Goal: Find contact information: Find contact information

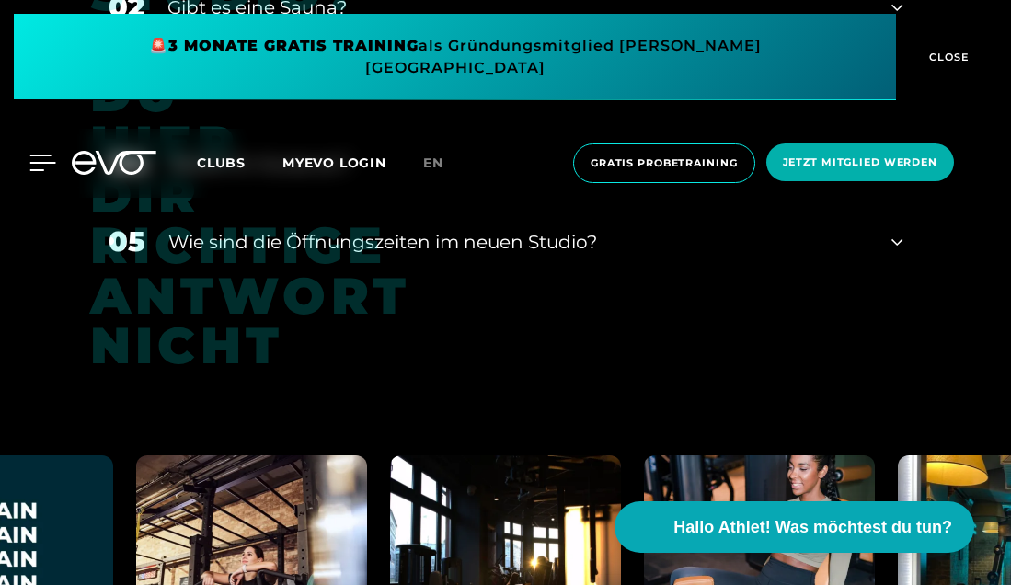
scroll to position [4, 0]
click at [45, 155] on icon at bounding box center [42, 163] width 27 height 17
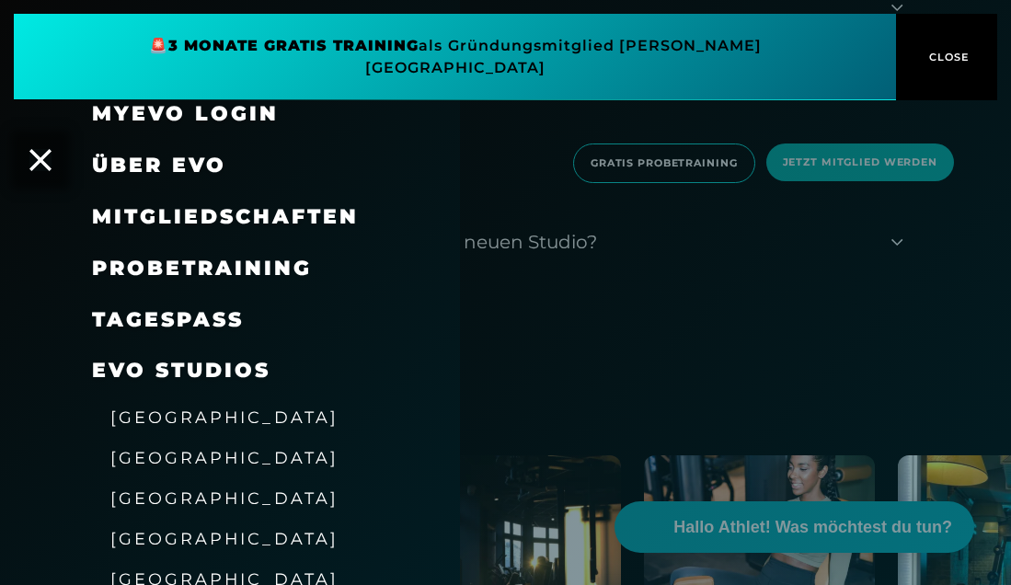
click at [199, 272] on span "Probetraining" at bounding box center [202, 268] width 220 height 25
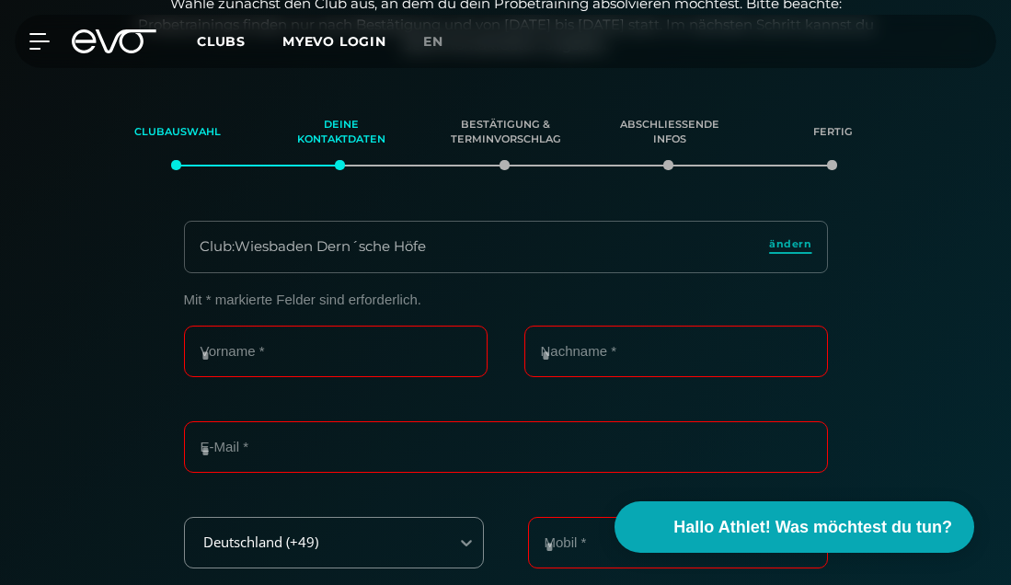
scroll to position [234, 0]
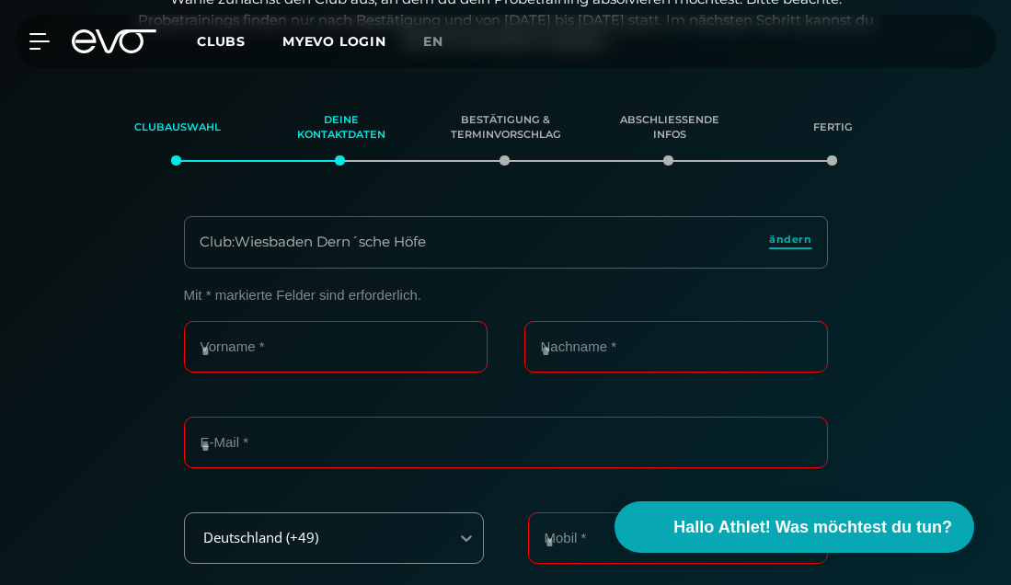
click at [786, 240] on span "ändern" at bounding box center [790, 240] width 42 height 16
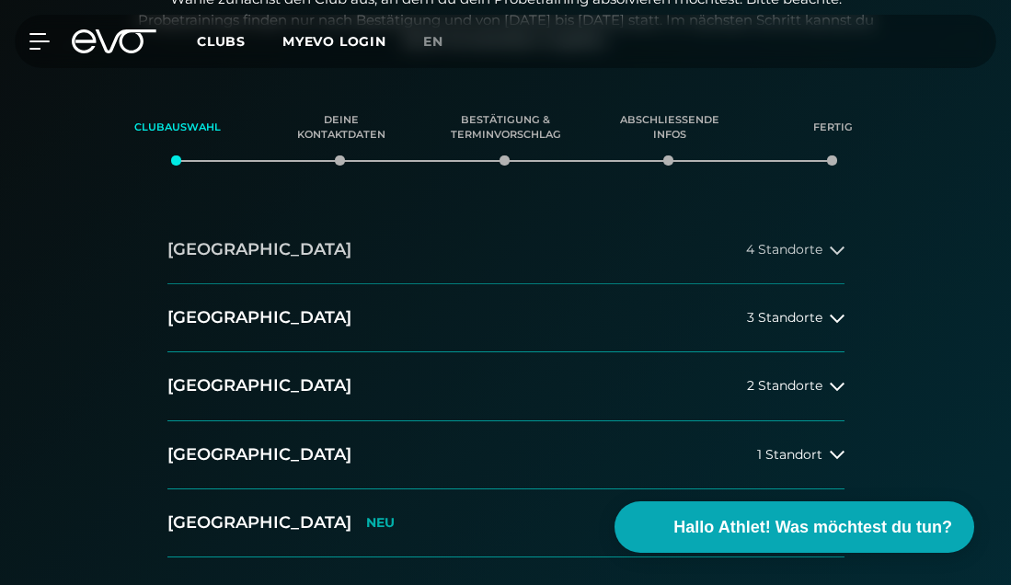
click at [560, 248] on button "[GEOGRAPHIC_DATA] 4 Standorte" at bounding box center [505, 250] width 677 height 68
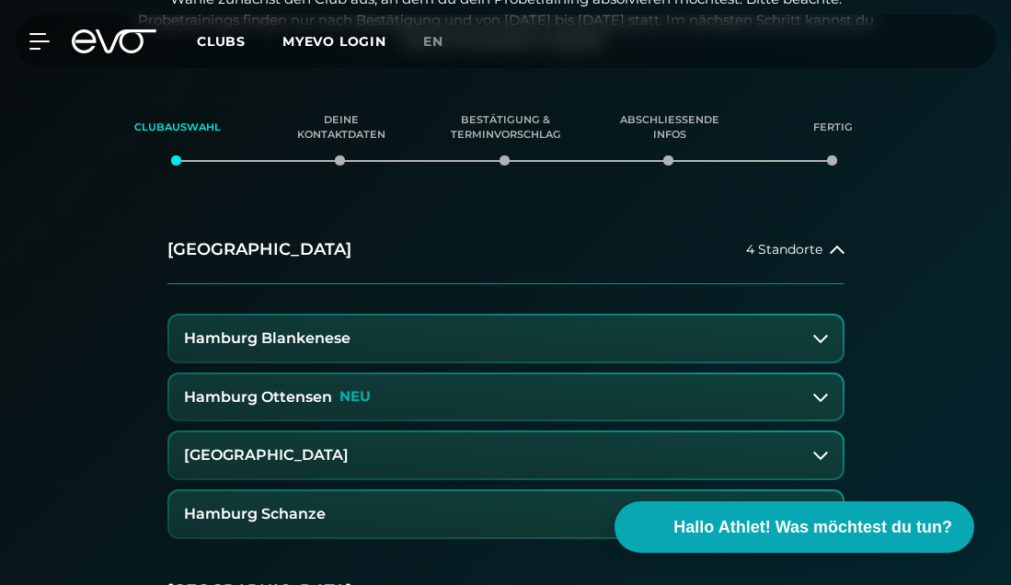
click at [523, 450] on button "[GEOGRAPHIC_DATA]" at bounding box center [505, 455] width 673 height 46
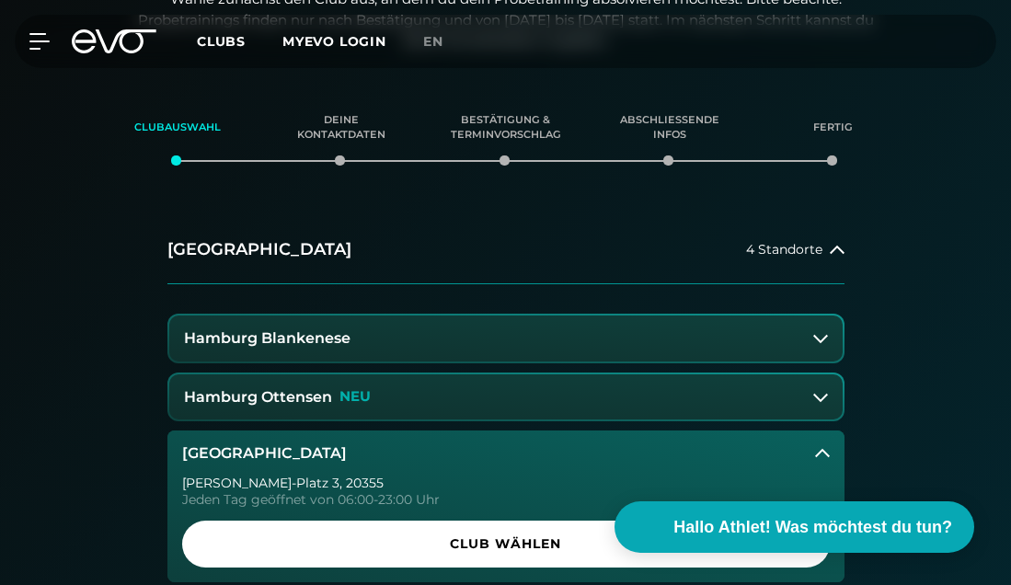
scroll to position [340, 0]
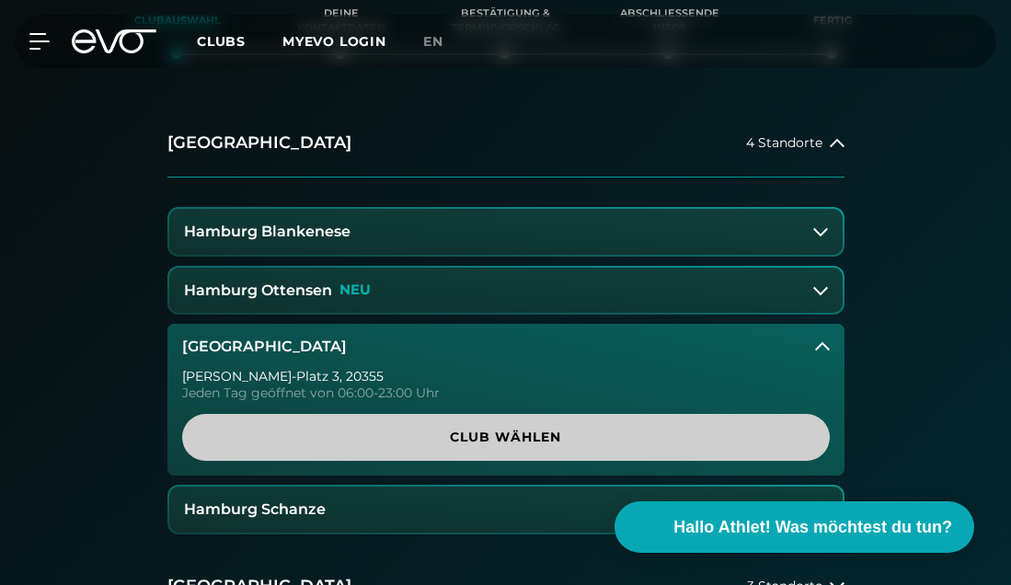
click at [487, 430] on span "Club wählen" at bounding box center [505, 437] width 603 height 19
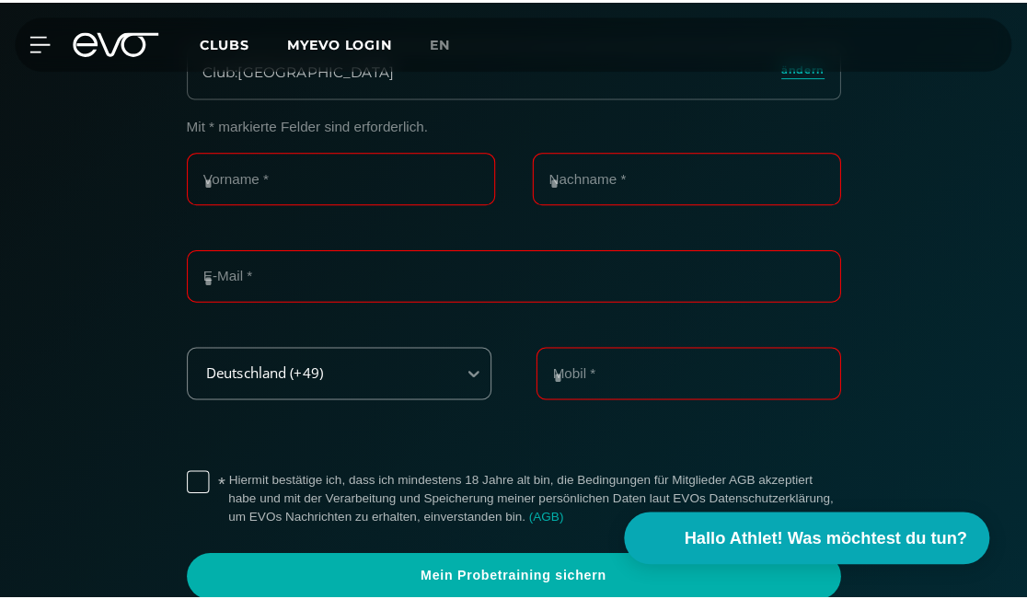
scroll to position [405, 0]
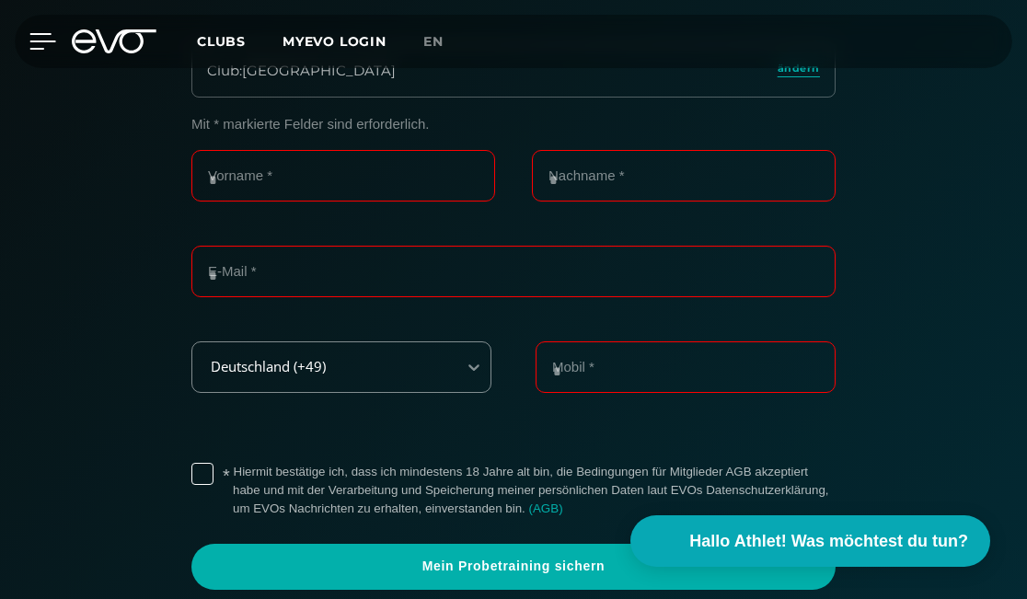
click at [42, 40] on icon at bounding box center [42, 41] width 27 height 17
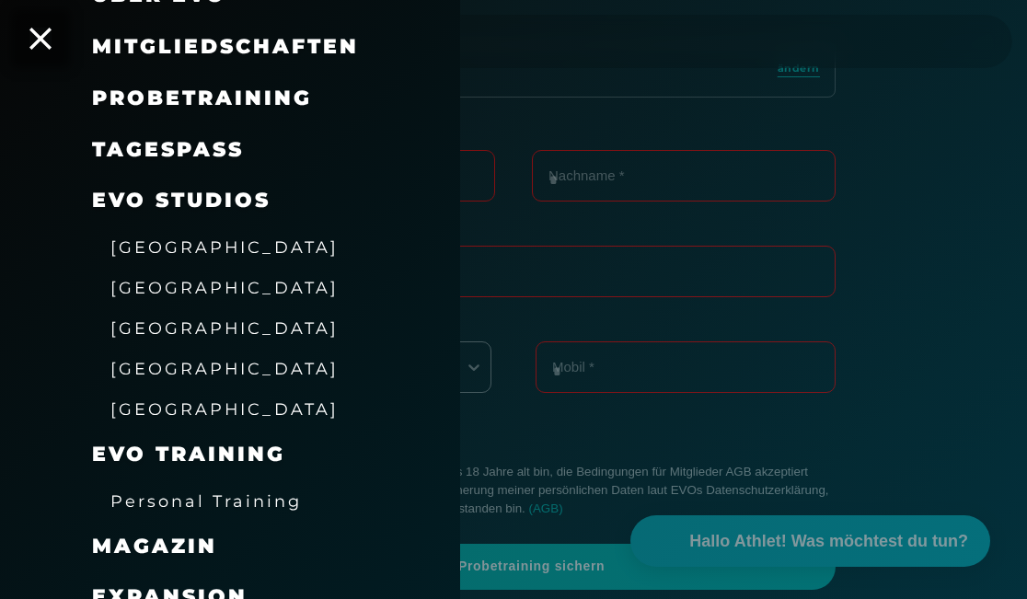
scroll to position [176, 0]
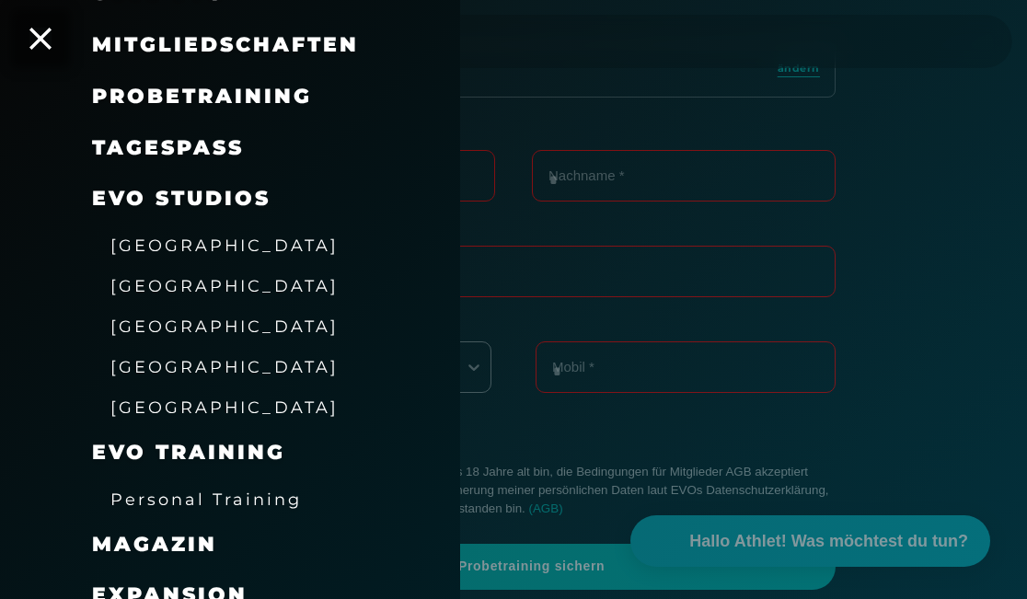
click at [188, 489] on span "Personal Training" at bounding box center [205, 498] width 191 height 19
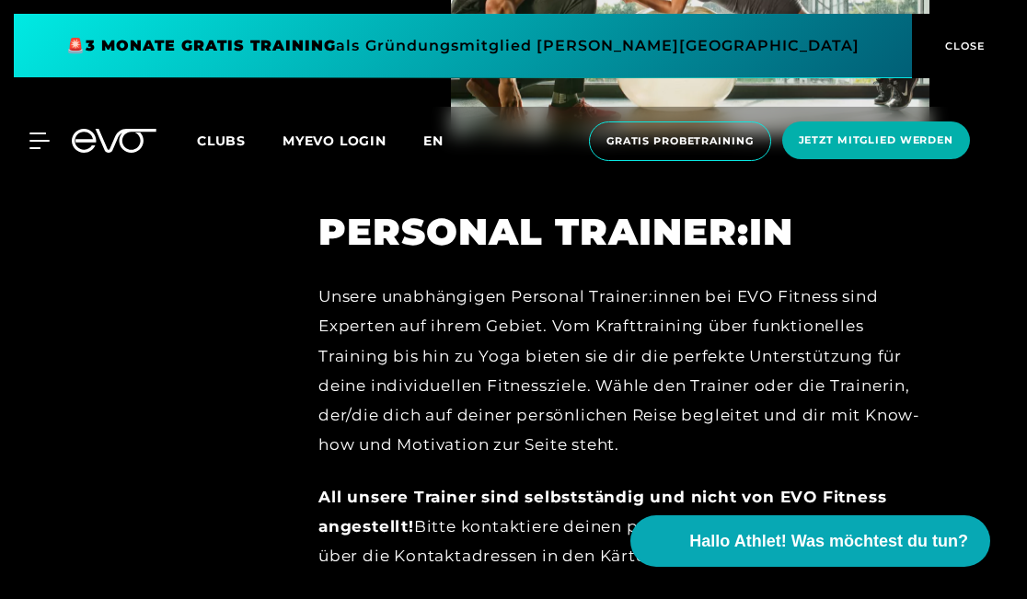
scroll to position [1130, 0]
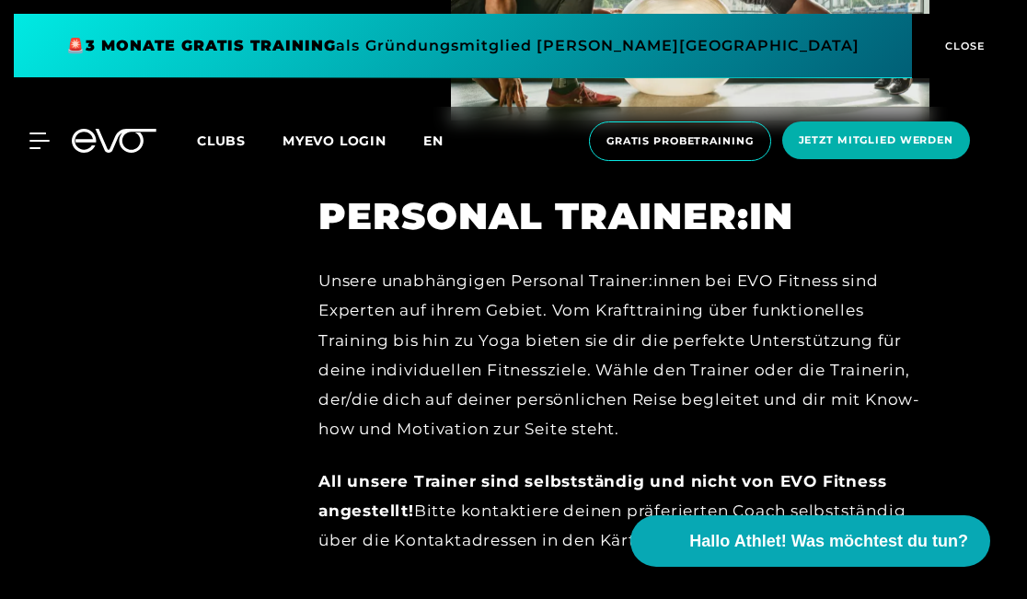
click at [441, 138] on span "en" at bounding box center [433, 140] width 20 height 17
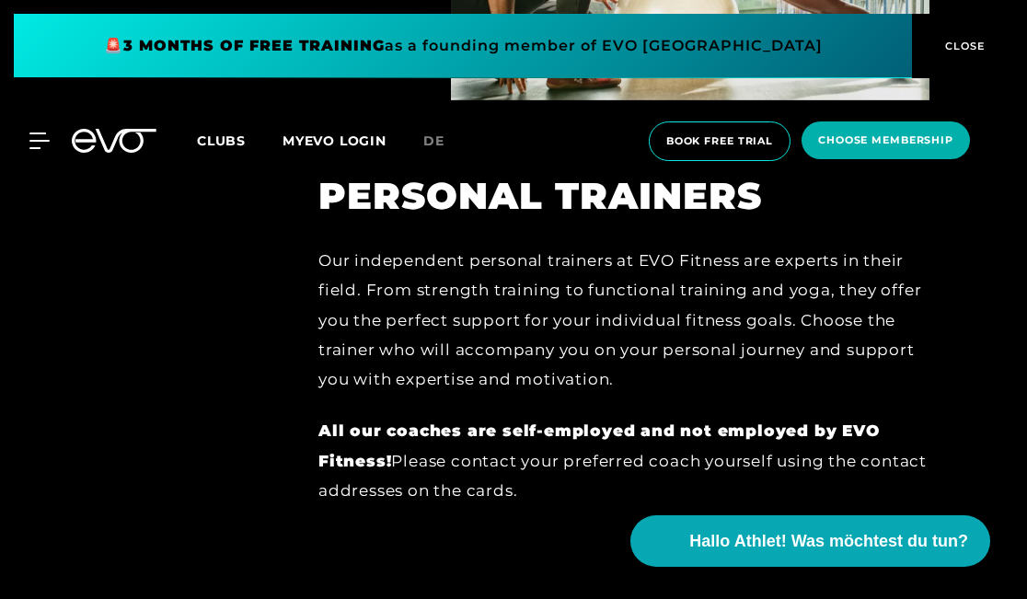
scroll to position [1107, 0]
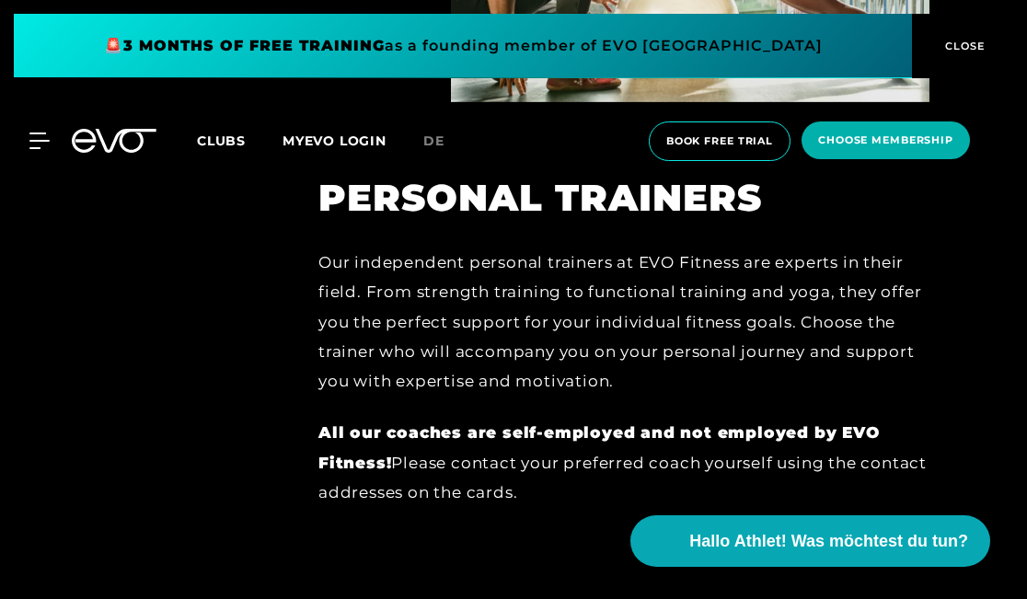
drag, startPoint x: 319, startPoint y: 258, endPoint x: 617, endPoint y: 483, distance: 373.7
click at [617, 483] on div "Our independent personal trainers at EVO Fitness are experts in their field. Fr…" at bounding box center [623, 376] width 611 height 259
copy div "Our independent personal trainers at EVO Fitness are experts in their field. Fr…"
click at [45, 148] on icon at bounding box center [42, 140] width 27 height 17
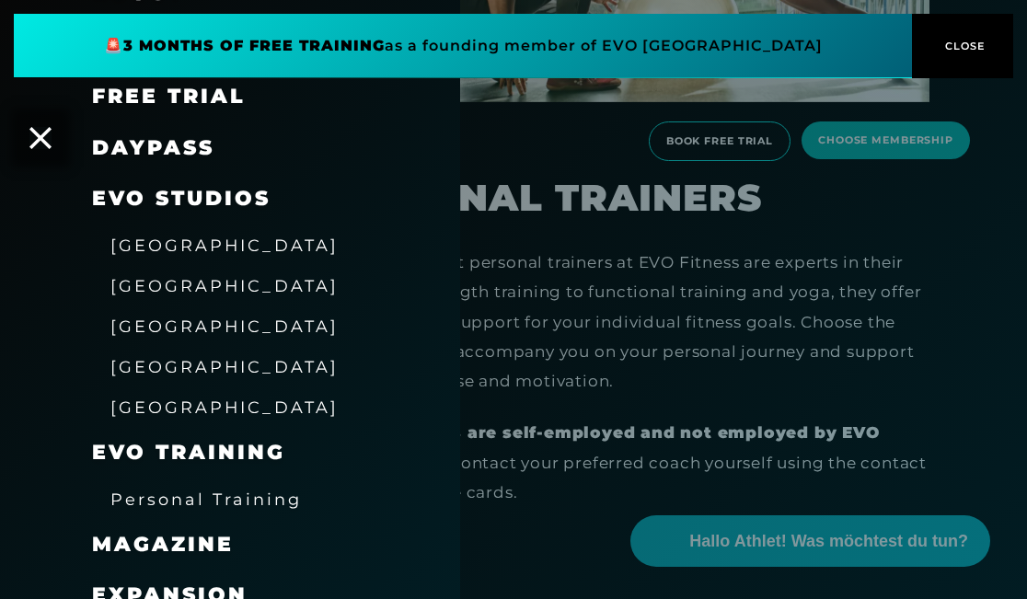
click at [161, 246] on span "[GEOGRAPHIC_DATA]" at bounding box center [224, 245] width 228 height 19
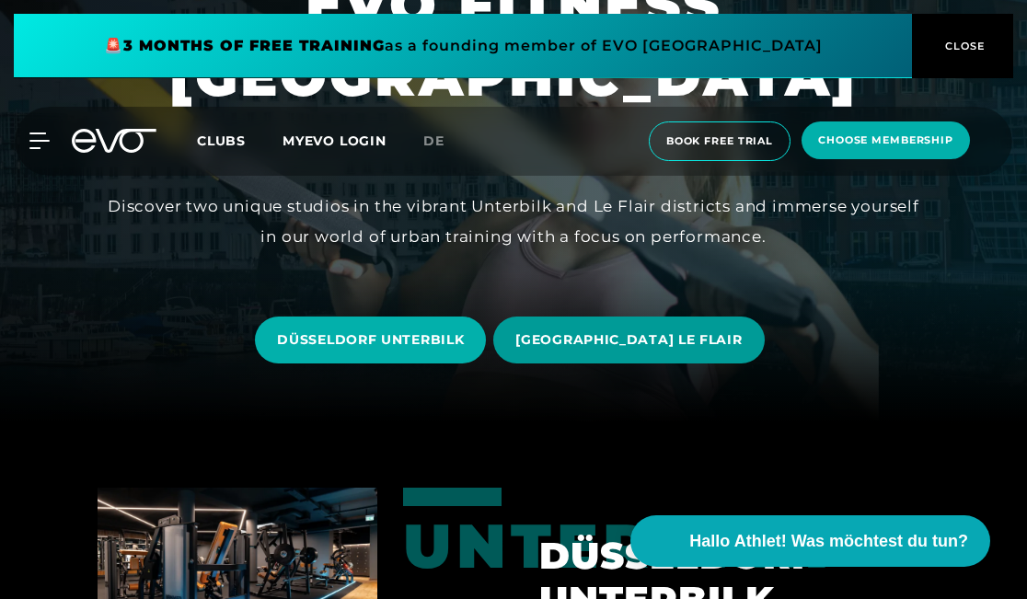
scroll to position [173, 0]
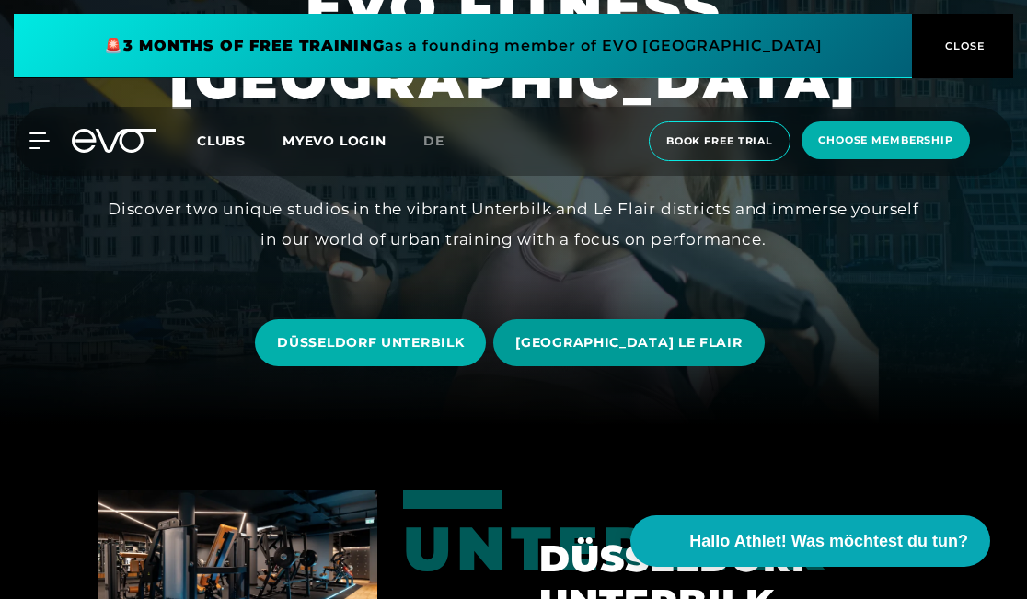
click at [645, 340] on span "[GEOGRAPHIC_DATA] LE FLAIR" at bounding box center [628, 342] width 226 height 19
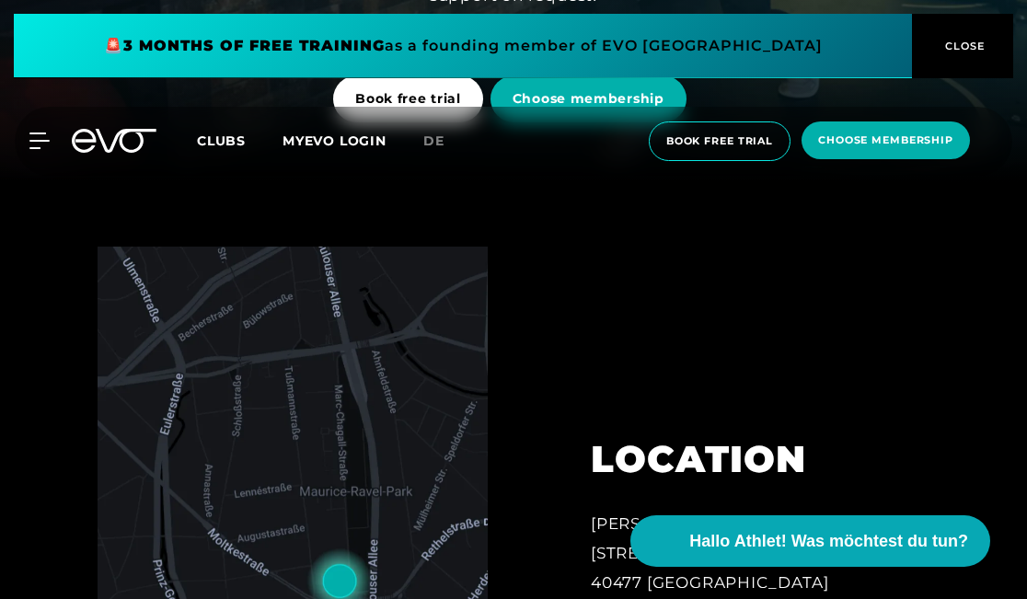
scroll to position [431, 0]
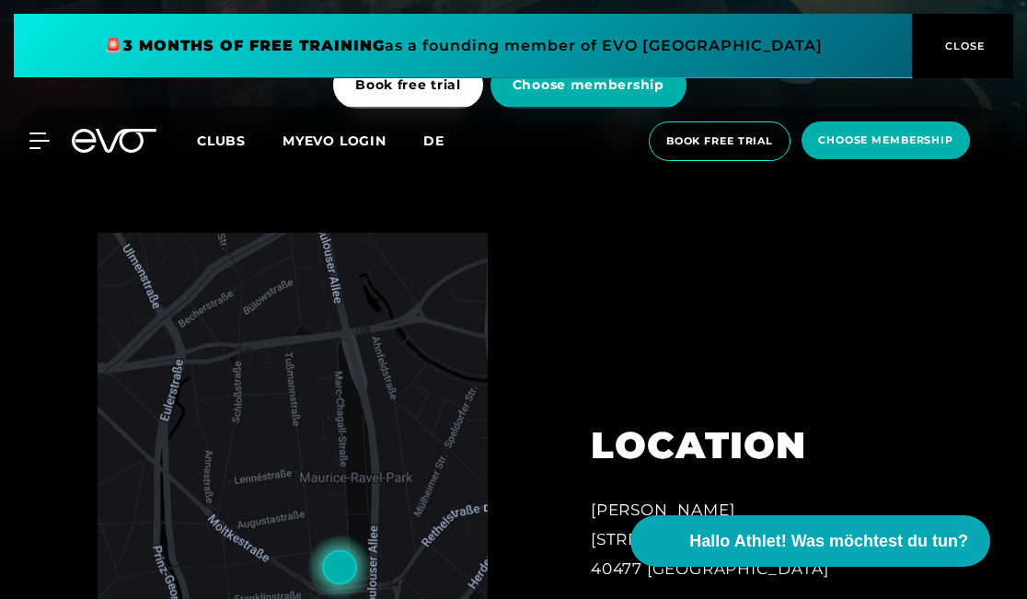
click at [427, 144] on span "de" at bounding box center [433, 140] width 21 height 17
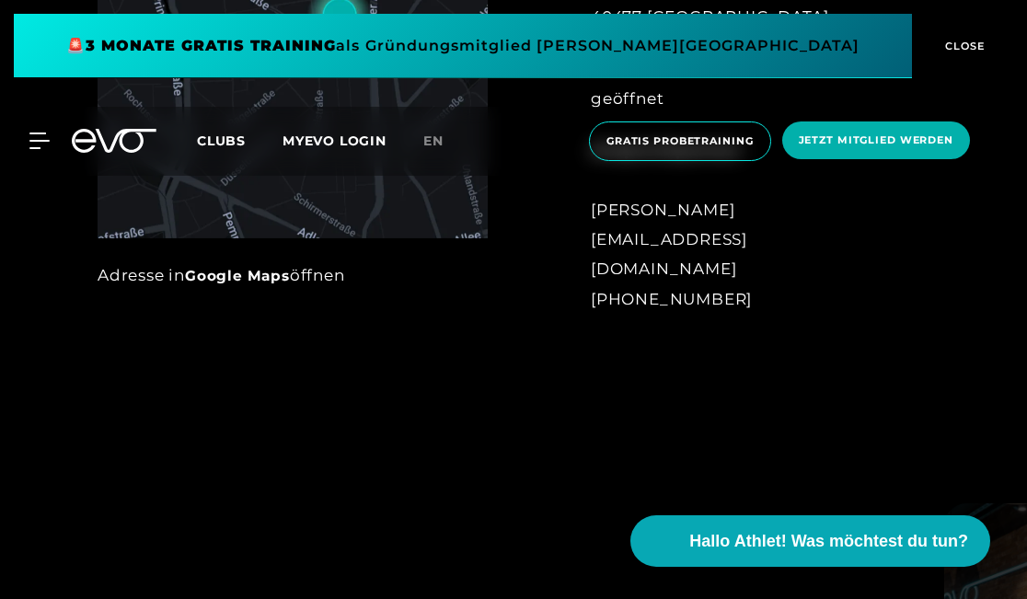
scroll to position [984, 0]
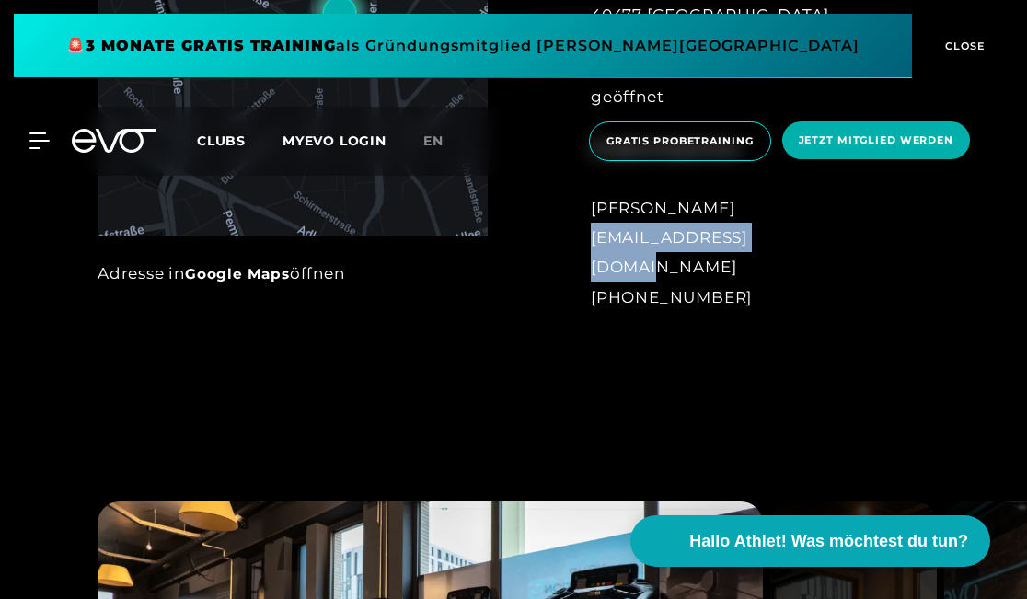
drag, startPoint x: 614, startPoint y: 270, endPoint x: 790, endPoint y: 271, distance: 176.6
click at [790, 271] on div "LOCATION [PERSON_NAME][STREET_ADDRESS] Jeden Tag von 6 bis 23 Uhr geöffnet Ansp…" at bounding box center [741, 78] width 353 height 511
copy div "[EMAIL_ADDRESS][DOMAIN_NAME]"
